Goal: Task Accomplishment & Management: Use online tool/utility

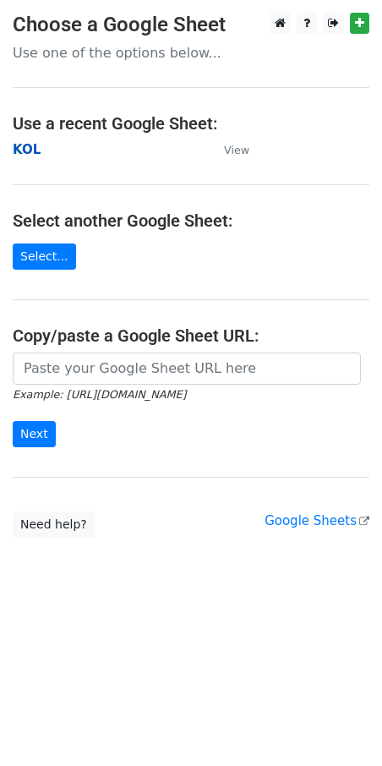
click at [30, 148] on strong "KOL" at bounding box center [27, 149] width 28 height 15
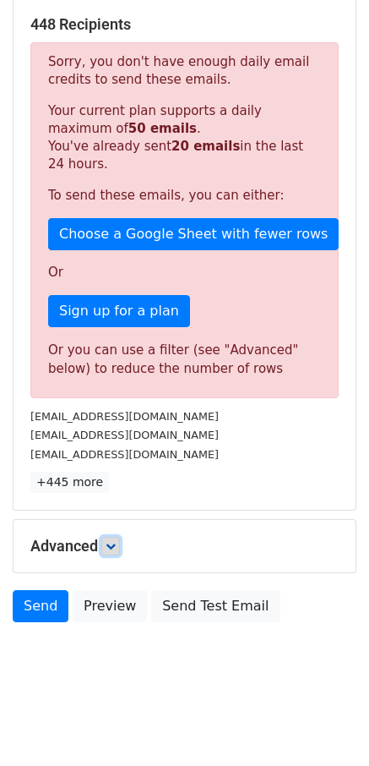
click at [116, 546] on icon at bounding box center [111, 546] width 10 height 10
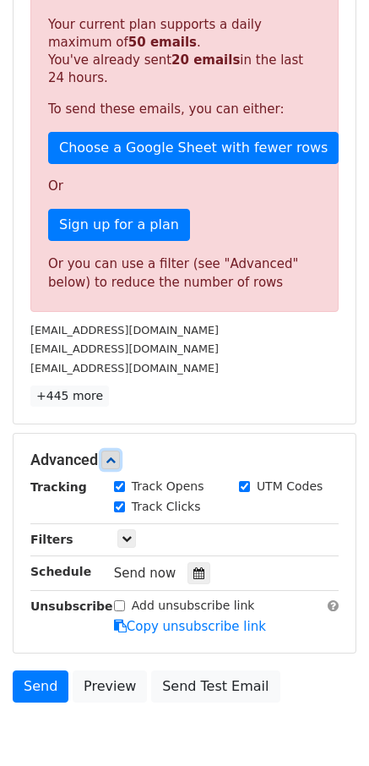
scroll to position [344, 0]
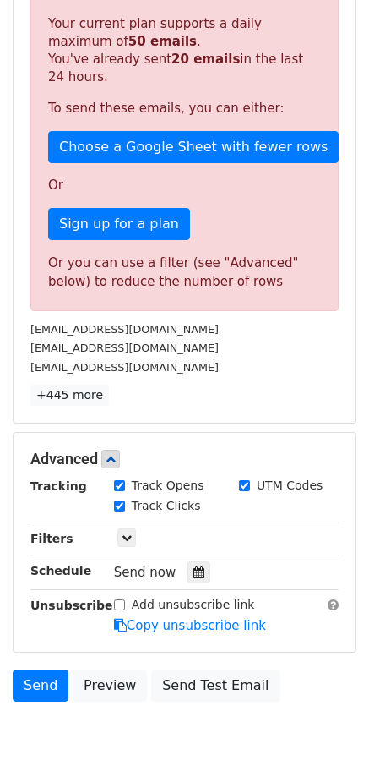
click at [123, 500] on input "Track Clicks" at bounding box center [119, 505] width 11 height 11
click at [131, 537] on icon at bounding box center [127, 537] width 10 height 10
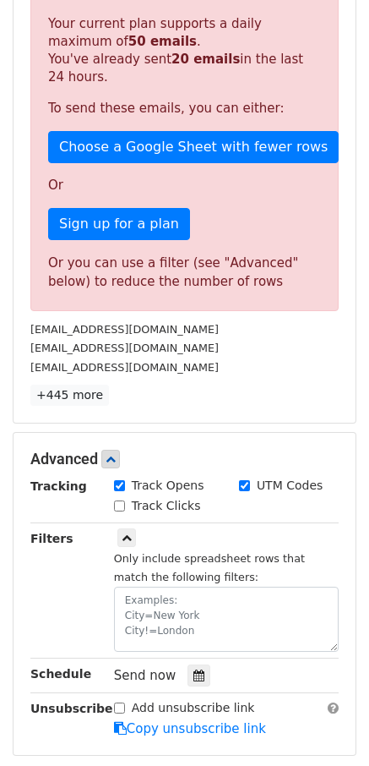
click at [127, 509] on div "Track Clicks" at bounding box center [157, 506] width 87 height 18
click at [120, 509] on input "Track Clicks" at bounding box center [119, 505] width 11 height 11
checkbox input "true"
click at [145, 575] on small "Only include spreadsheet rows that match the following filters:" at bounding box center [209, 568] width 191 height 32
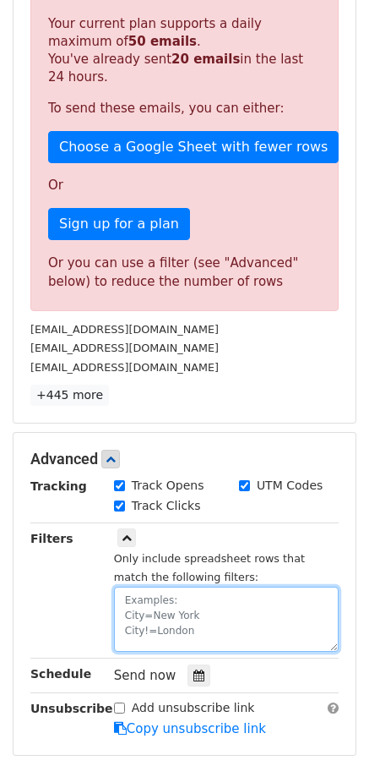
click at [155, 613] on textarea at bounding box center [226, 618] width 225 height 65
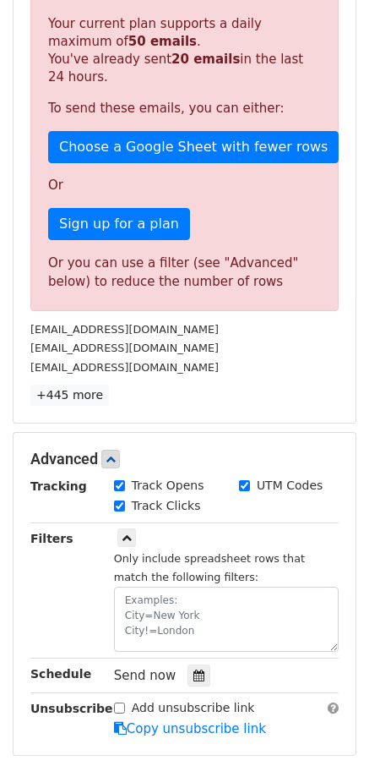
scroll to position [93, 0]
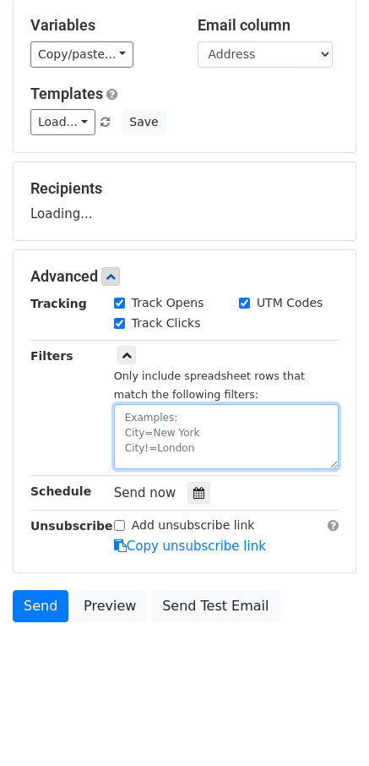
paste textarea "Date"
paste textarea "[DATE]"
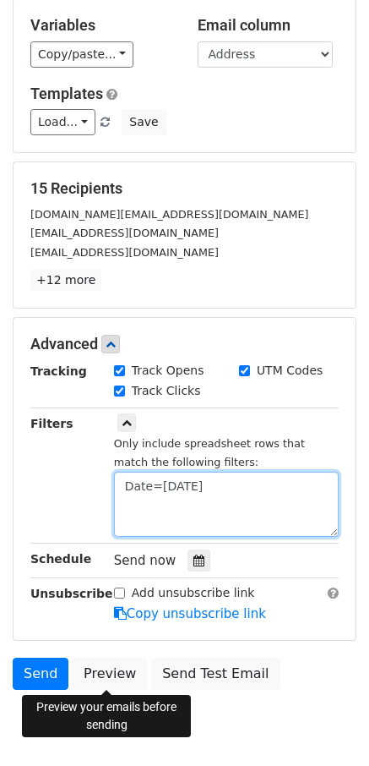
scroll to position [161, 0]
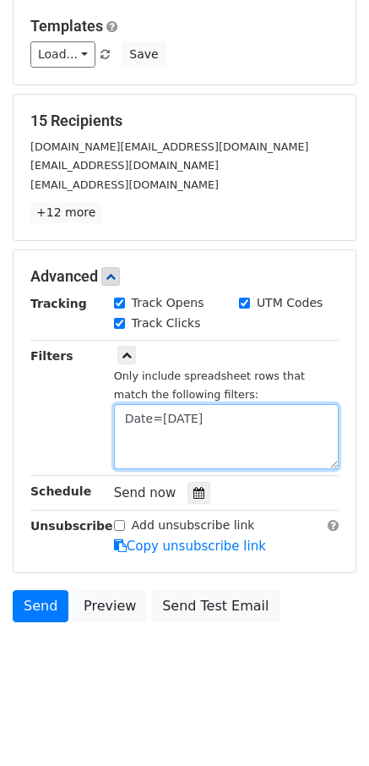
type textarea "Date=[DATE]"
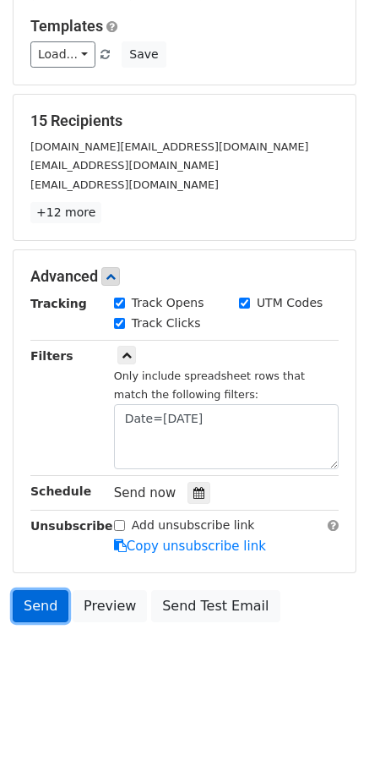
click at [61, 608] on link "Send" at bounding box center [41, 606] width 56 height 32
